Goal: Find specific page/section

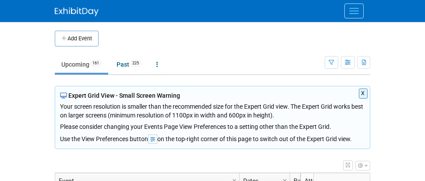
click at [354, 12] on button "Menu" at bounding box center [353, 11] width 19 height 15
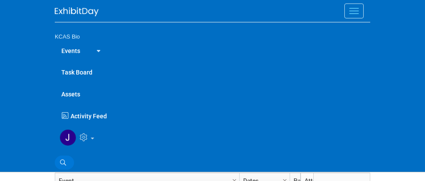
click at [63, 161] on icon at bounding box center [63, 162] width 6 height 6
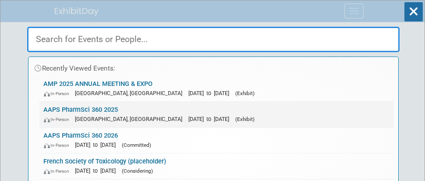
click at [94, 106] on link "AAPS PharmSci 360 2025 In-Person [GEOGRAPHIC_DATA], [GEOGRAPHIC_DATA] [DATE] to…" at bounding box center [216, 114] width 354 height 25
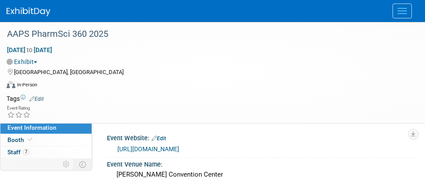
select select "US - KS"
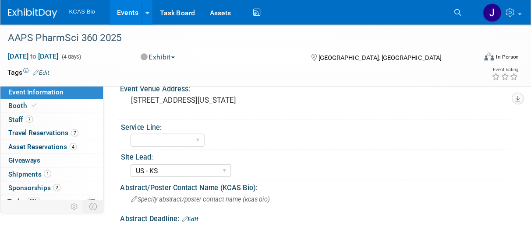
scroll to position [67, 0]
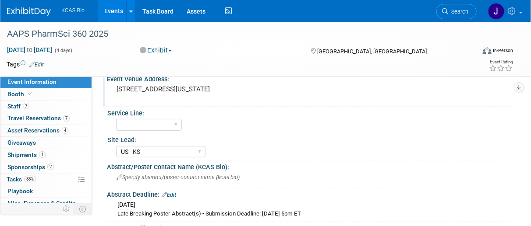
drag, startPoint x: 426, startPoint y: 0, endPoint x: 339, endPoint y: 99, distance: 131.6
click at [339, 99] on div "Event Venue Address: 900 E. Market Street San Antonio, Texas 78205" at bounding box center [308, 90] width 410 height 34
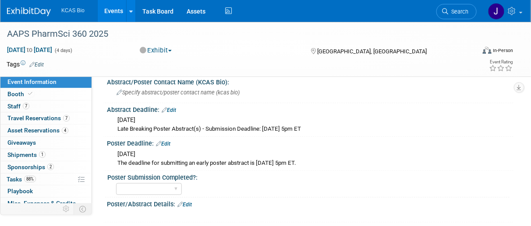
scroll to position [156, 0]
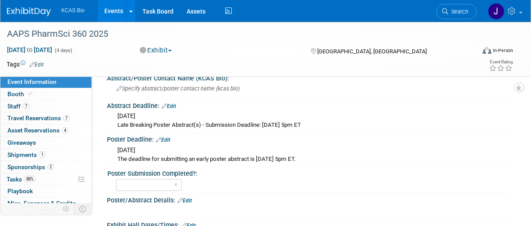
click at [424, 138] on div "Poster Deadline: Edit" at bounding box center [310, 138] width 407 height 11
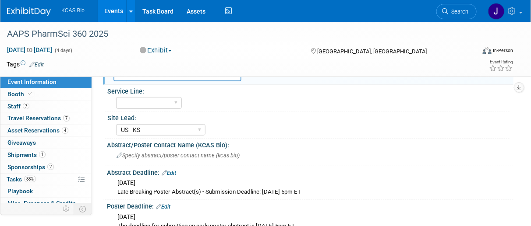
scroll to position [0, 0]
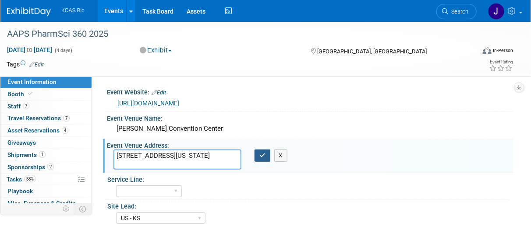
click at [262, 157] on icon "button" at bounding box center [262, 156] width 6 height 6
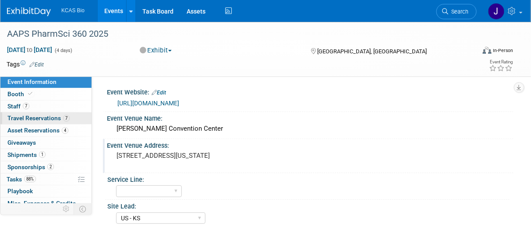
click at [23, 116] on span "Travel Reservations 7" at bounding box center [38, 118] width 62 height 7
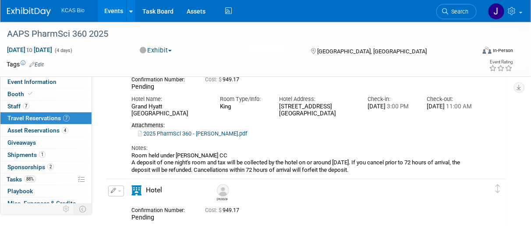
scroll to position [458, 0]
click at [424, 13] on span "Search" at bounding box center [458, 11] width 20 height 7
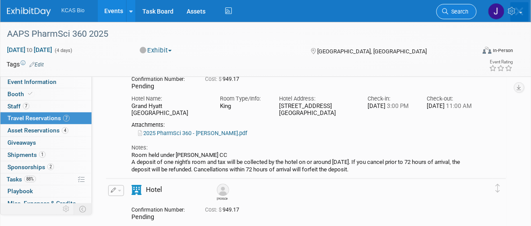
scroll to position [0, 0]
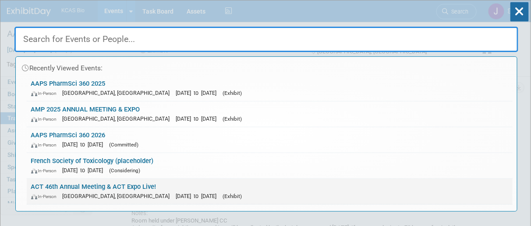
click at [51, 180] on link "ACT 46th Annual Meeting & ACT Expo Live! In-Person Phoenix, AZ Nov 16, 2025 to …" at bounding box center [270, 191] width 486 height 25
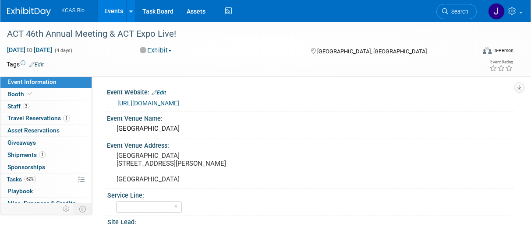
select select "US - KS"
click at [34, 119] on span "Travel Reservations 1" at bounding box center [38, 118] width 62 height 7
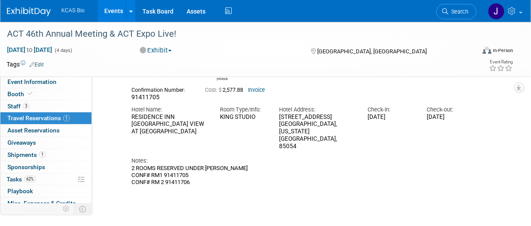
scroll to position [51, 0]
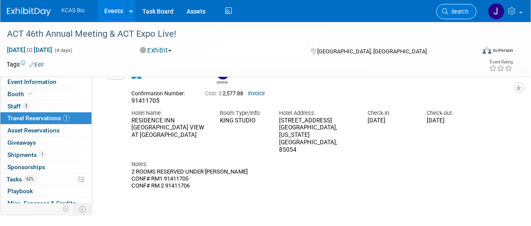
click at [449, 14] on span "Search" at bounding box center [458, 11] width 20 height 7
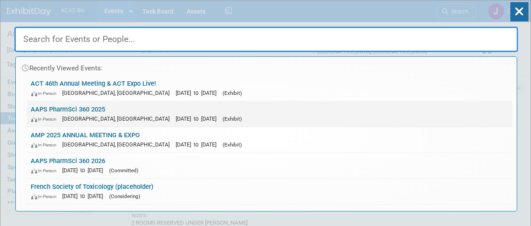
click at [73, 112] on link "AAPS PharmSci 360 2025 In-Person [GEOGRAPHIC_DATA], [GEOGRAPHIC_DATA] [DATE] to…" at bounding box center [270, 114] width 486 height 25
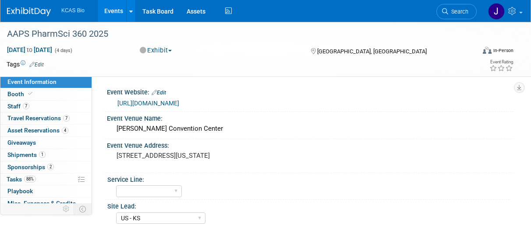
select select "US - KS"
click at [18, 118] on span "Travel Reservations 7" at bounding box center [38, 118] width 62 height 7
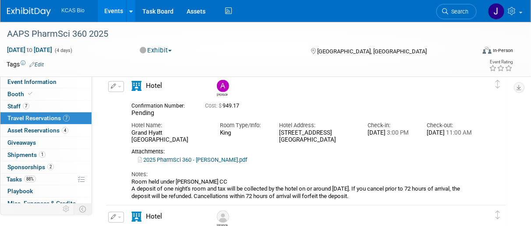
scroll to position [431, 0]
